Goal: Navigation & Orientation: Find specific page/section

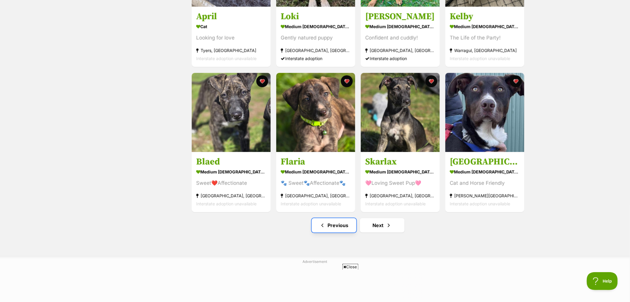
click at [339, 229] on link "Previous" at bounding box center [334, 225] width 45 height 14
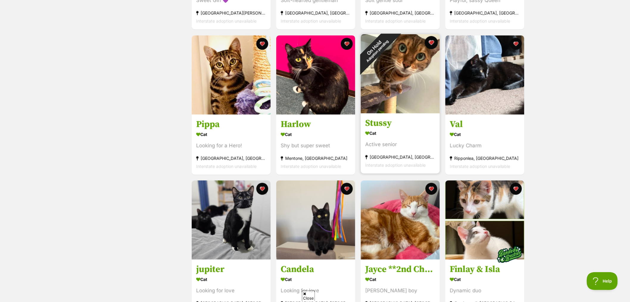
click at [430, 43] on button "favourite" at bounding box center [431, 42] width 13 height 13
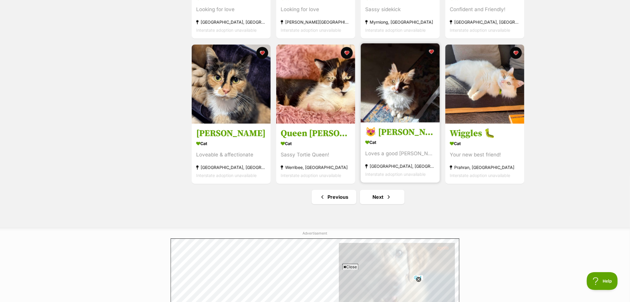
scroll to position [662, 0]
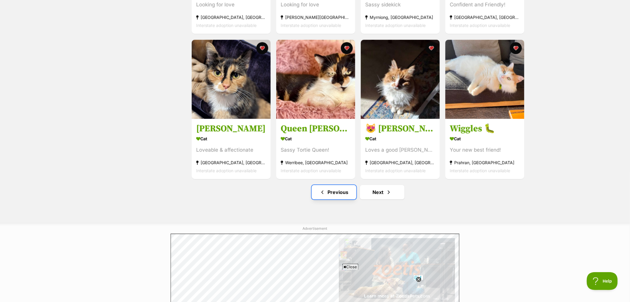
click at [335, 195] on link "Previous" at bounding box center [334, 192] width 45 height 14
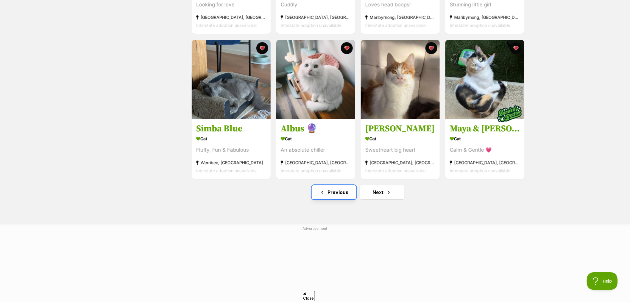
click at [328, 197] on link "Previous" at bounding box center [334, 192] width 45 height 14
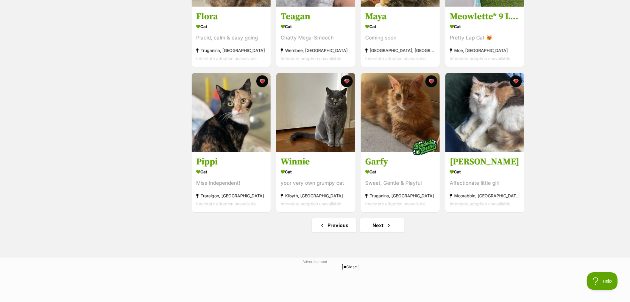
scroll to position [695, 0]
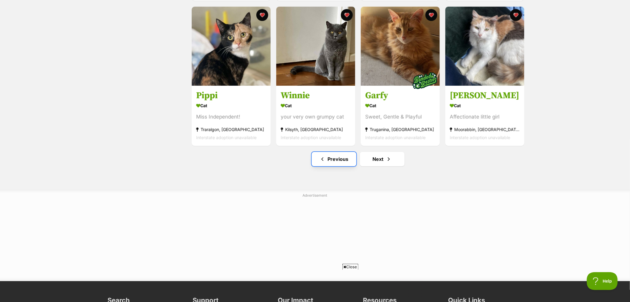
click at [329, 154] on link "Previous" at bounding box center [334, 159] width 45 height 14
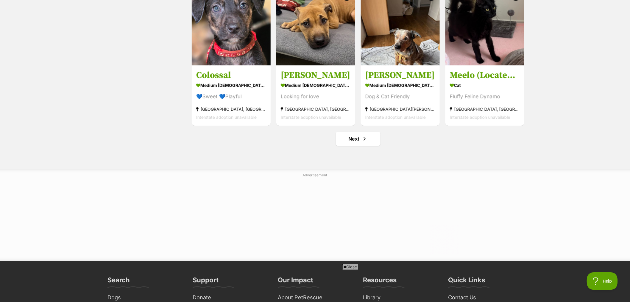
scroll to position [728, 0]
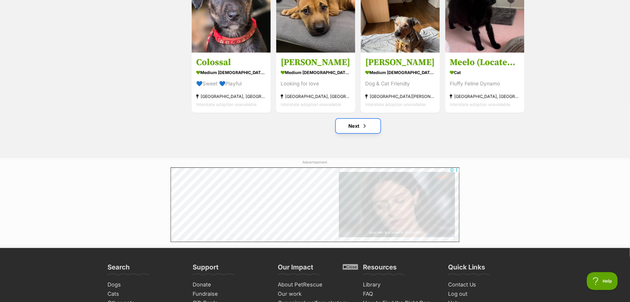
click at [358, 129] on link "Next" at bounding box center [358, 126] width 45 height 14
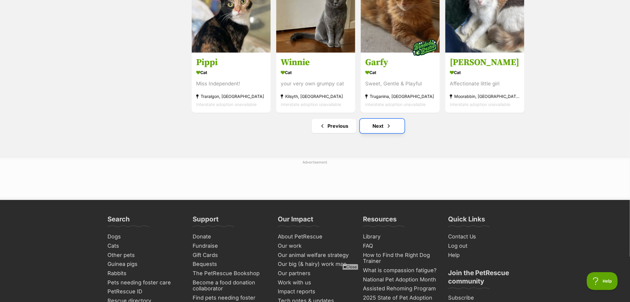
click at [381, 121] on link "Next" at bounding box center [382, 126] width 45 height 14
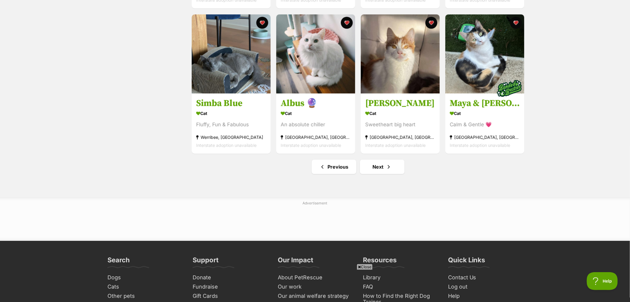
scroll to position [695, 0]
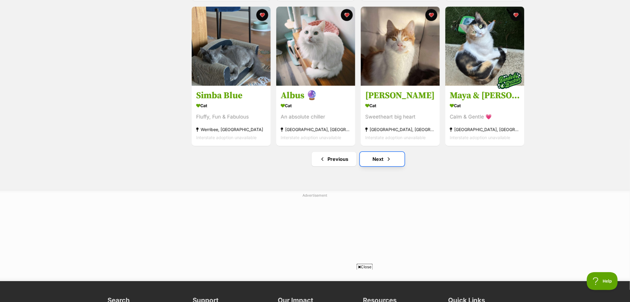
click at [392, 162] on span "Next page" at bounding box center [389, 158] width 6 height 7
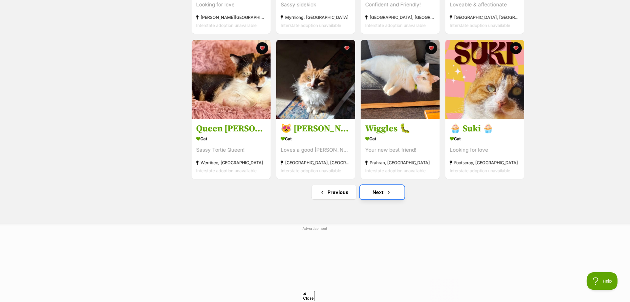
click at [375, 192] on link "Next" at bounding box center [382, 192] width 45 height 14
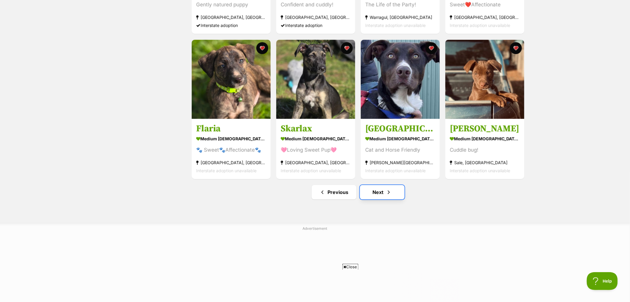
drag, startPoint x: 383, startPoint y: 194, endPoint x: 402, endPoint y: 188, distance: 20.0
click at [383, 194] on link "Next" at bounding box center [382, 192] width 45 height 14
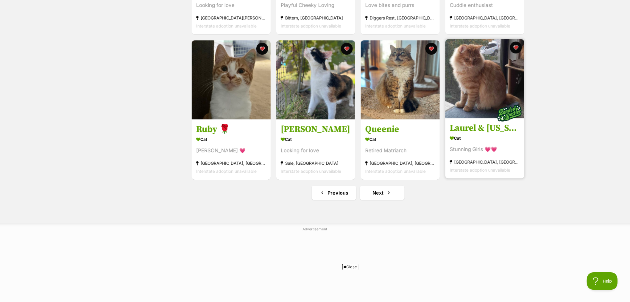
scroll to position [662, 0]
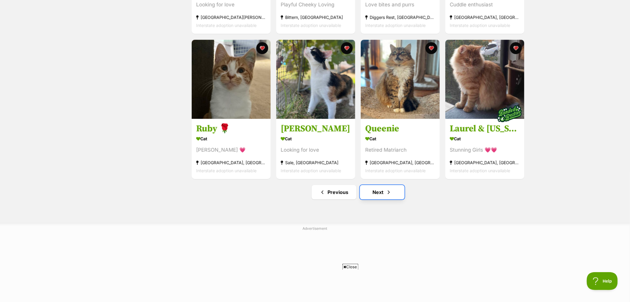
click at [383, 191] on link "Next" at bounding box center [382, 192] width 45 height 14
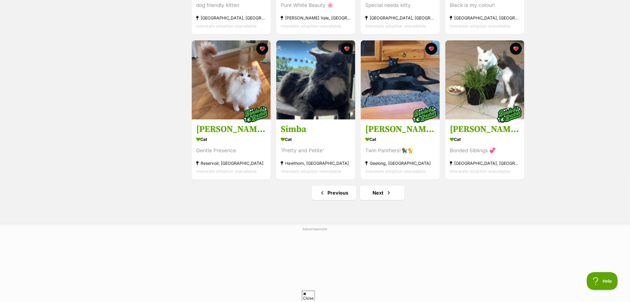
scroll to position [662, 0]
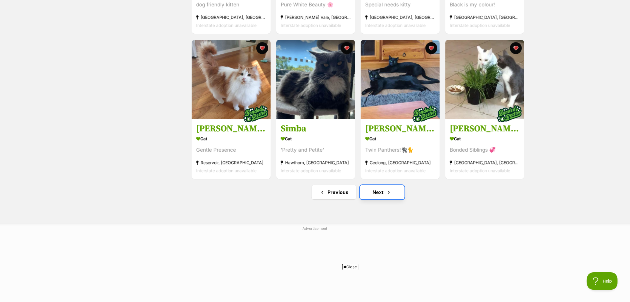
click at [395, 194] on link "Next" at bounding box center [382, 192] width 45 height 14
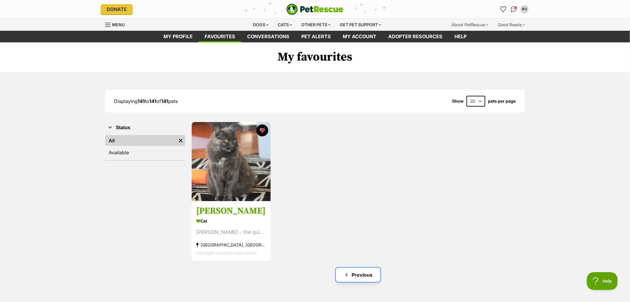
drag, startPoint x: 364, startPoint y: 272, endPoint x: 367, endPoint y: 270, distance: 3.6
click at [364, 272] on link "Previous" at bounding box center [358, 274] width 45 height 14
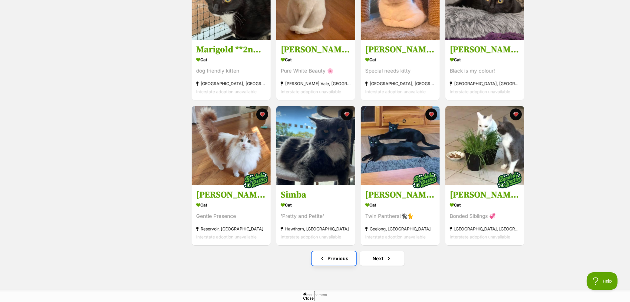
click at [331, 261] on link "Previous" at bounding box center [334, 258] width 45 height 14
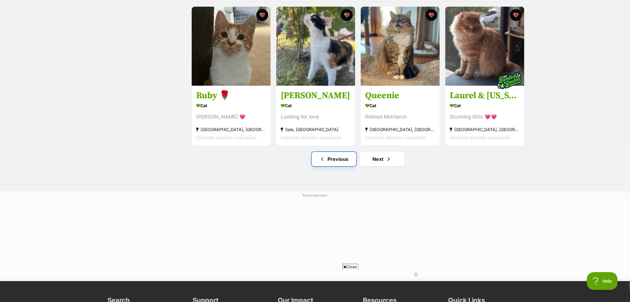
click at [338, 162] on link "Previous" at bounding box center [334, 159] width 45 height 14
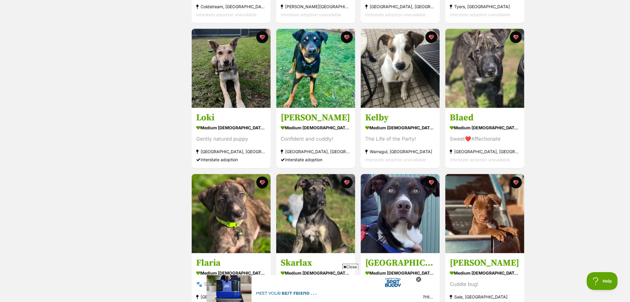
scroll to position [529, 0]
